Goal: Participate in discussion

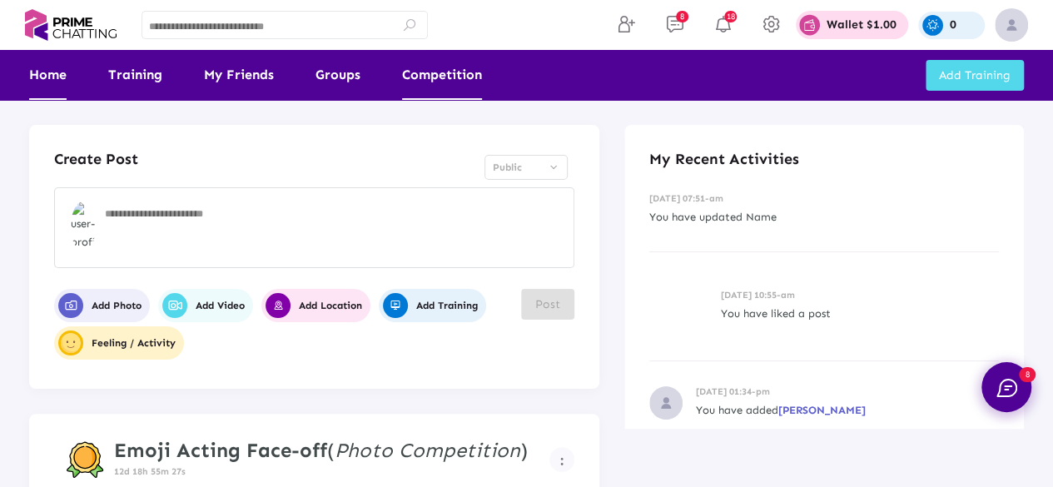
click at [451, 71] on link "Competition" at bounding box center [442, 75] width 80 height 50
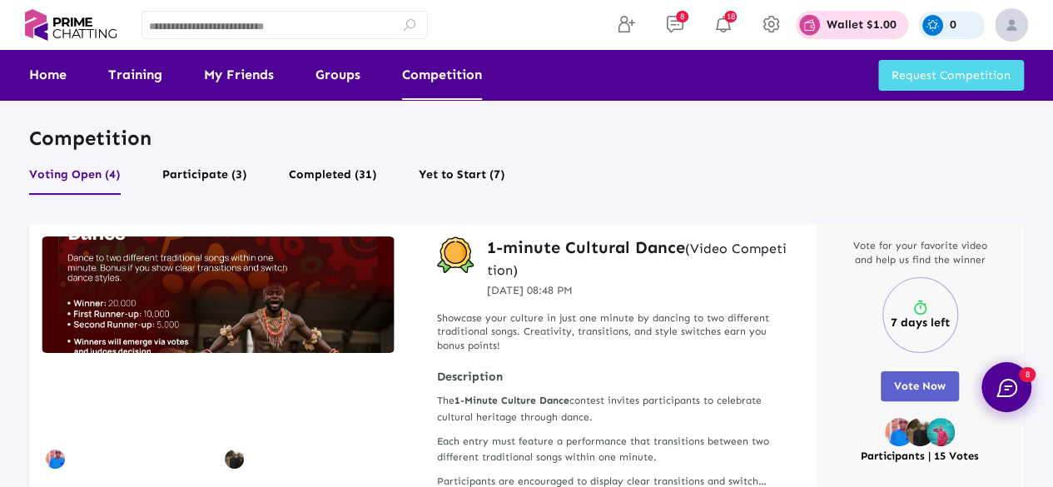
click at [99, 173] on button "Voting Open (4)" at bounding box center [75, 179] width 92 height 32
click at [192, 171] on button "Participate (3)" at bounding box center [204, 179] width 85 height 32
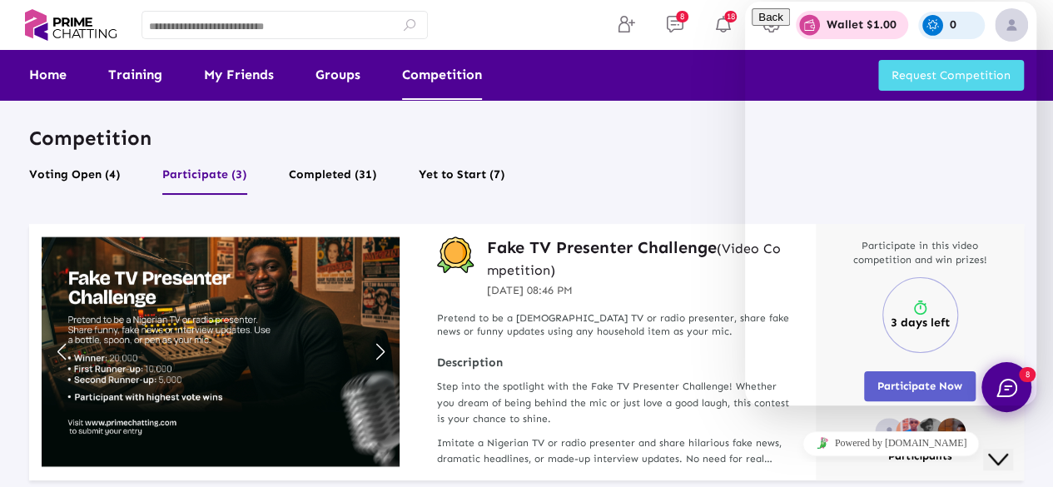
click at [1008, 450] on icon "Close Chat This icon closes the chat window." at bounding box center [998, 460] width 20 height 20
